Goal: Use online tool/utility: Utilize a website feature to perform a specific function

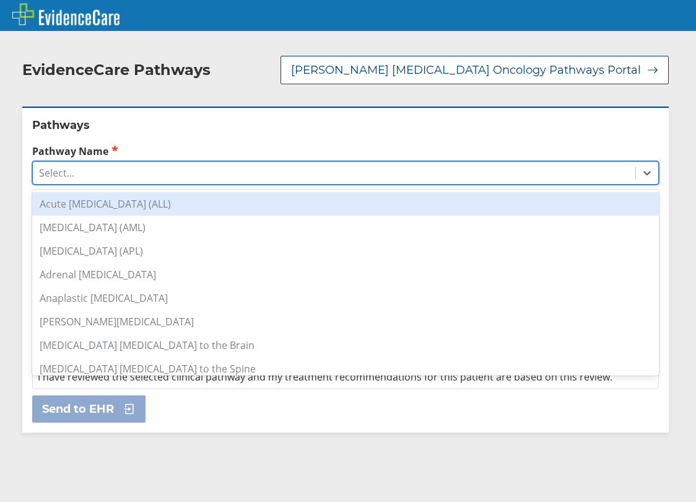
click at [145, 162] on div "Select..." at bounding box center [334, 172] width 603 height 21
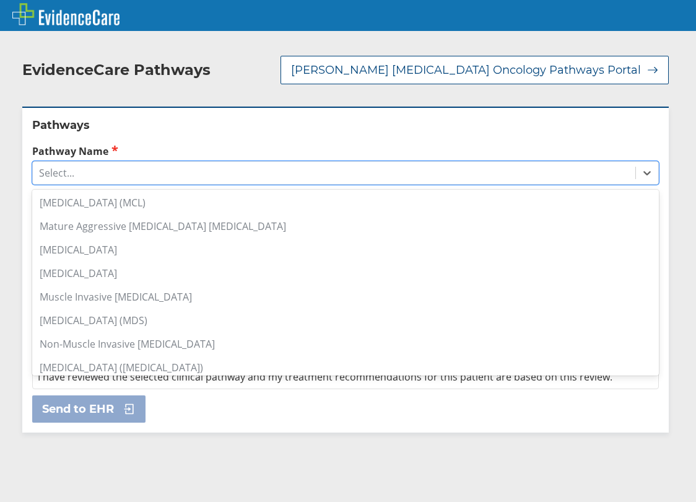
scroll to position [667, 0]
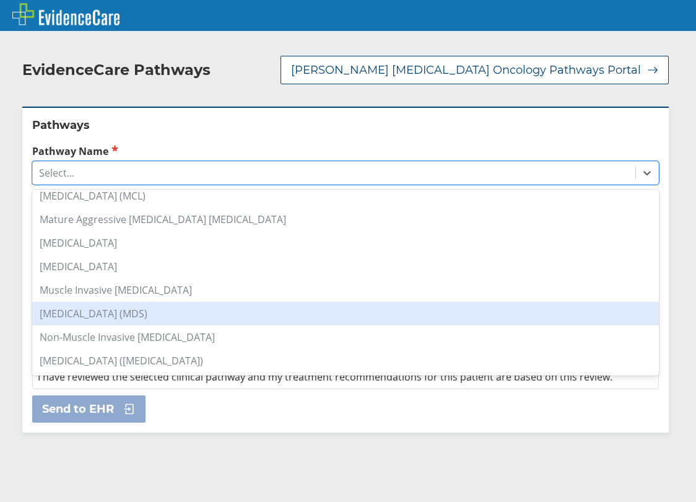
click at [124, 302] on div "[MEDICAL_DATA] (MDS)" at bounding box center [345, 314] width 627 height 24
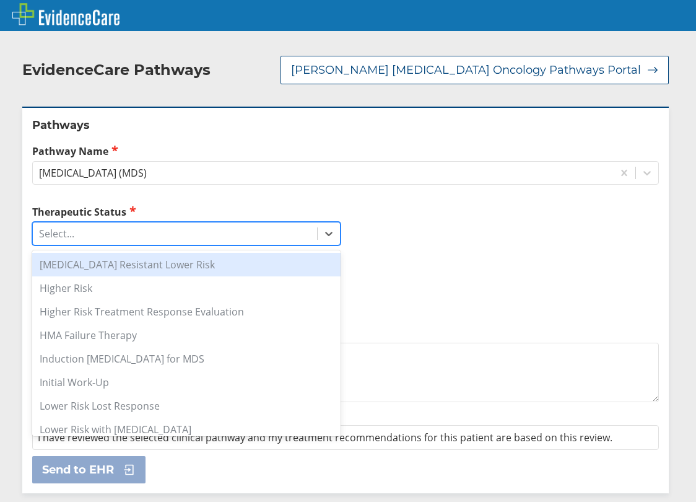
click at [100, 230] on div "Select..." at bounding box center [175, 233] width 284 height 21
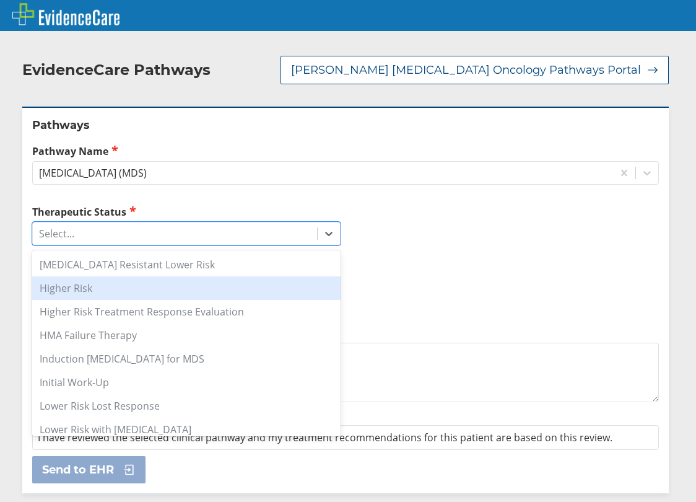
click at [97, 277] on div "Higher Risk" at bounding box center [186, 288] width 308 height 24
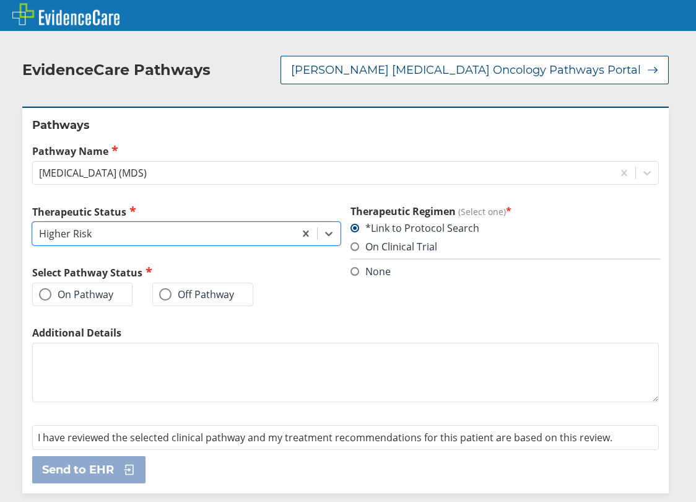
click at [83, 288] on label "On Pathway" at bounding box center [76, 294] width 74 height 12
click at [0, 0] on input "On Pathway" at bounding box center [0, 0] width 0 height 0
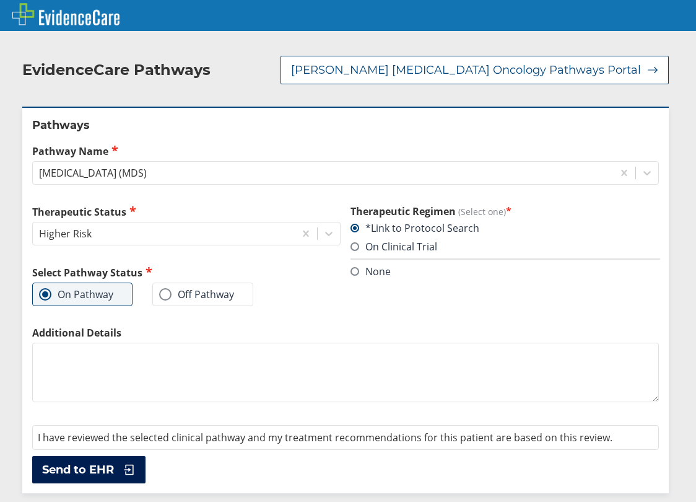
click at [101, 462] on span "Send to EHR" at bounding box center [78, 469] width 72 height 15
